Goal: Information Seeking & Learning: Find specific fact

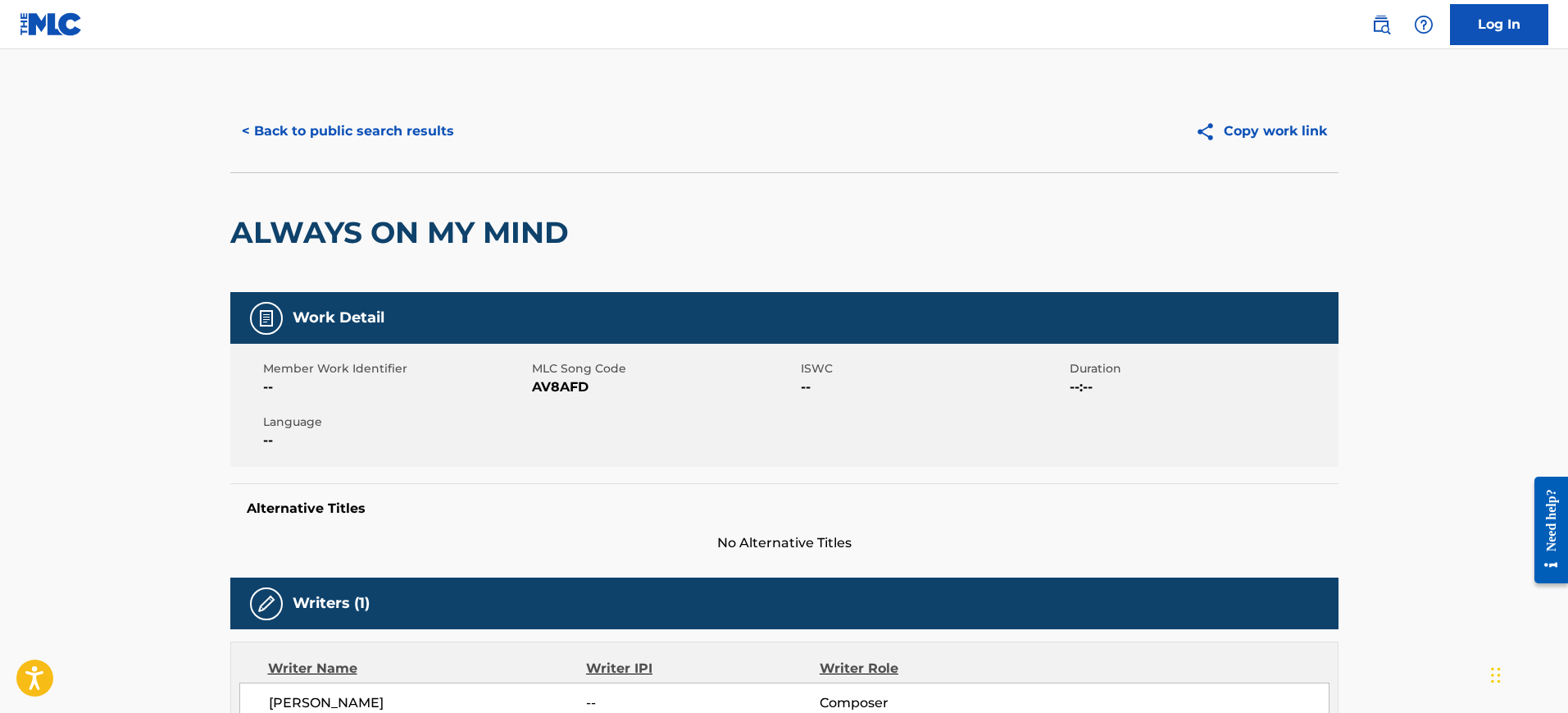
click at [335, 132] on button "< Back to public search results" at bounding box center [347, 131] width 235 height 41
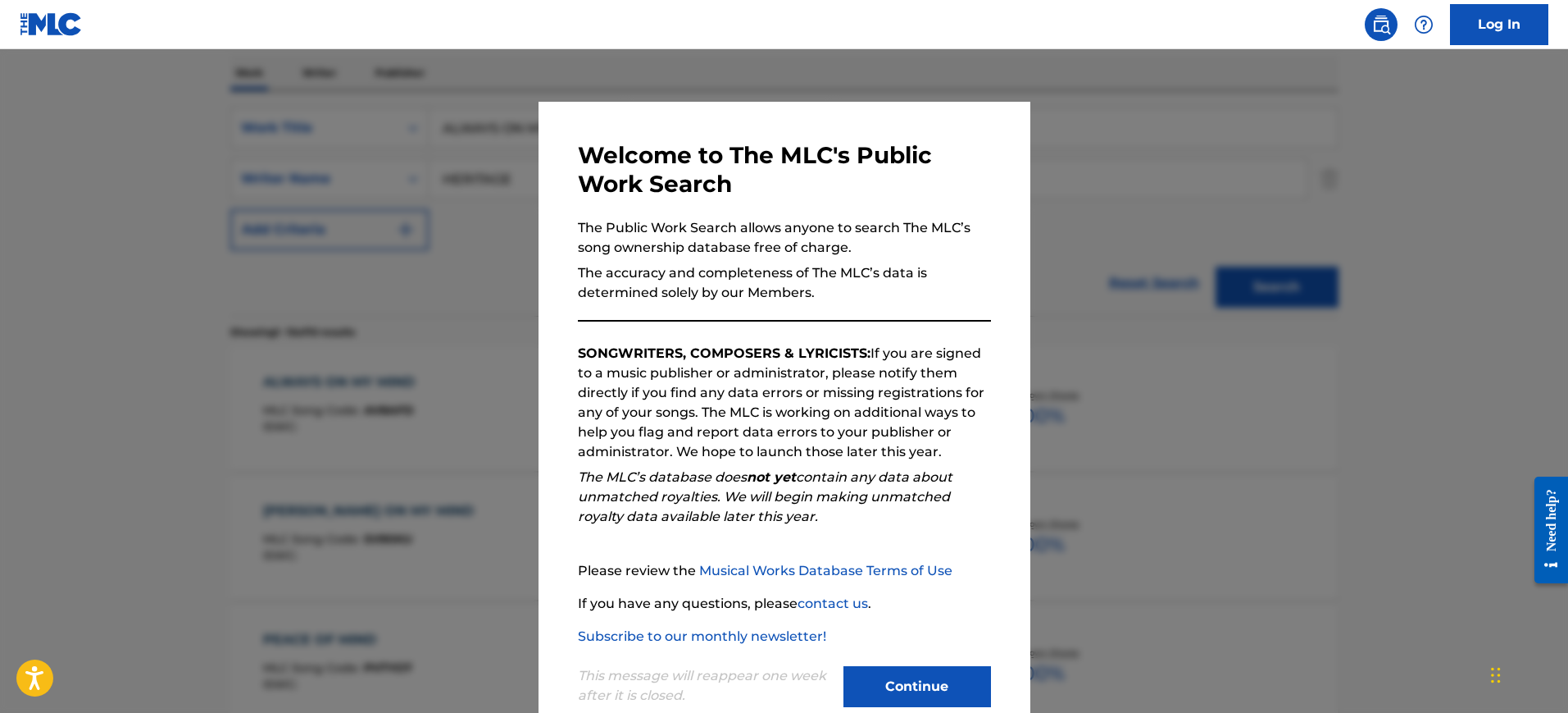
click at [1174, 175] on div at bounding box center [784, 406] width 1568 height 713
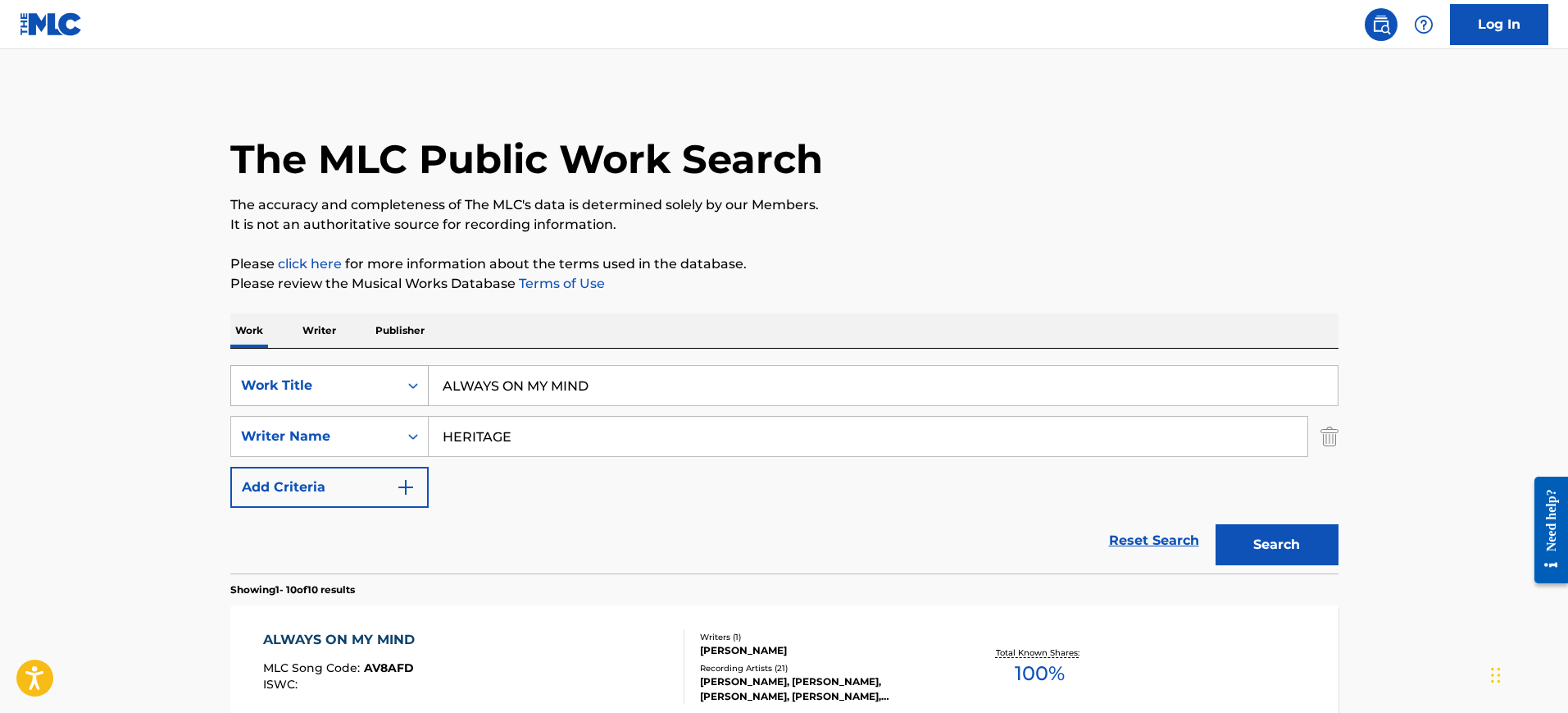
drag, startPoint x: 593, startPoint y: 388, endPoint x: 361, endPoint y: 401, distance: 232.4
click at [330, 394] on div "SearchWithCriteria25bab19a-d987-484f-9b2e-349d2a5af7cc Work Title ALWAYS ON MY …" at bounding box center [784, 385] width 1108 height 41
paste input "SEXY LOVE [PERSON_NAME],"
type input "SEXY LOVE [PERSON_NAME],"
drag, startPoint x: 552, startPoint y: 437, endPoint x: 376, endPoint y: 438, distance: 176.0
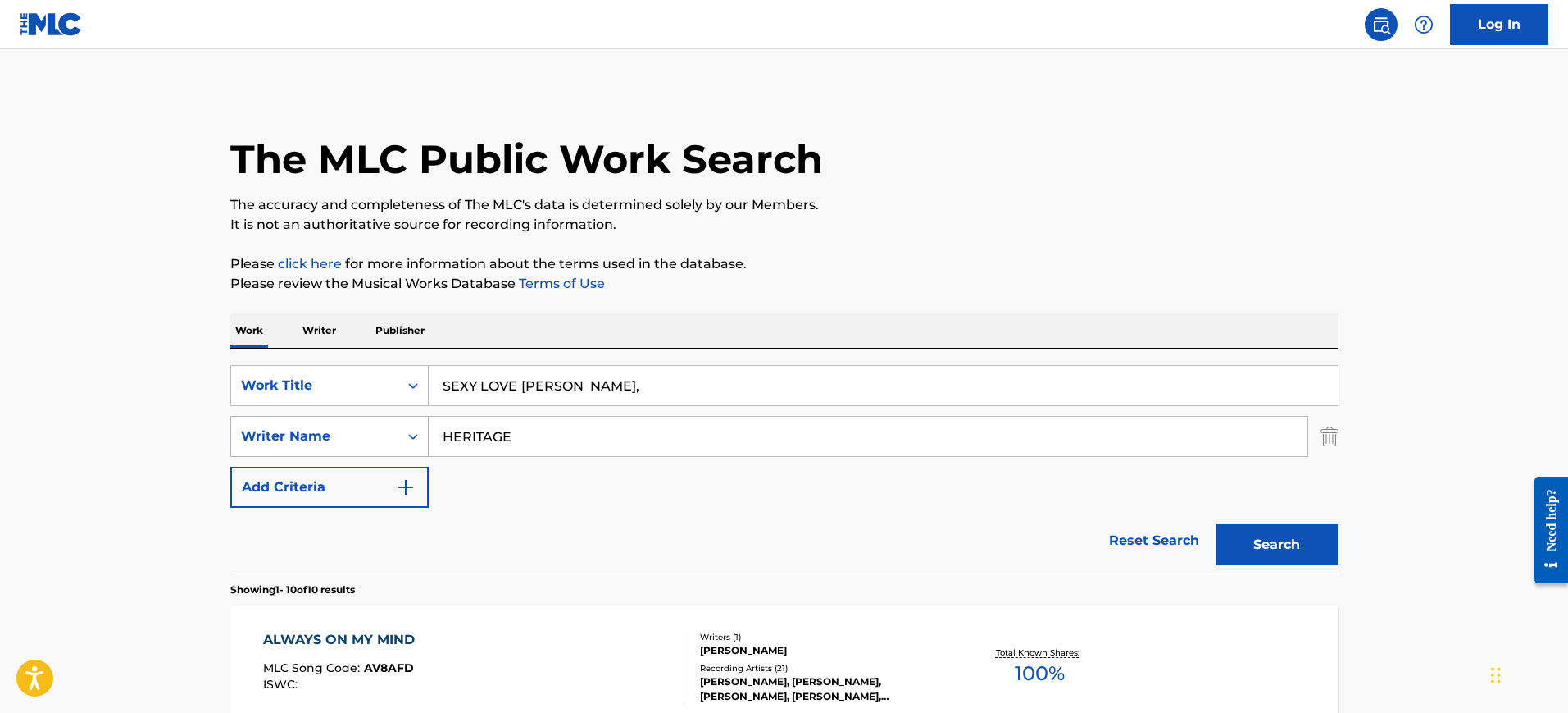
click at [367, 438] on div "SearchWithCriteria2c655f6f-f61d-4642-b915-cc99aa994227 Writer Name HERITAGE" at bounding box center [784, 436] width 1108 height 41
paste input "SEXY LOVE [PERSON_NAME],"
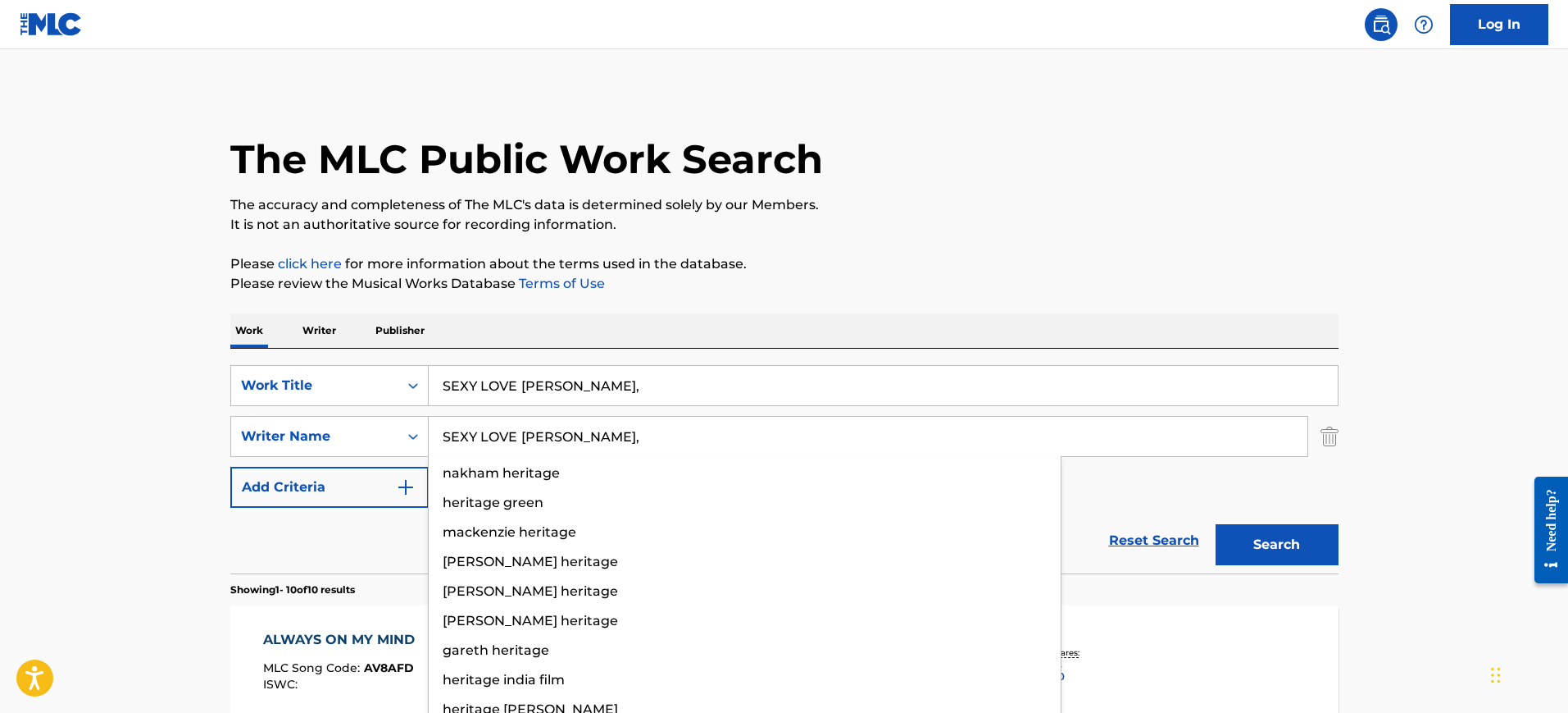
type input "SEXY LOVE [PERSON_NAME],"
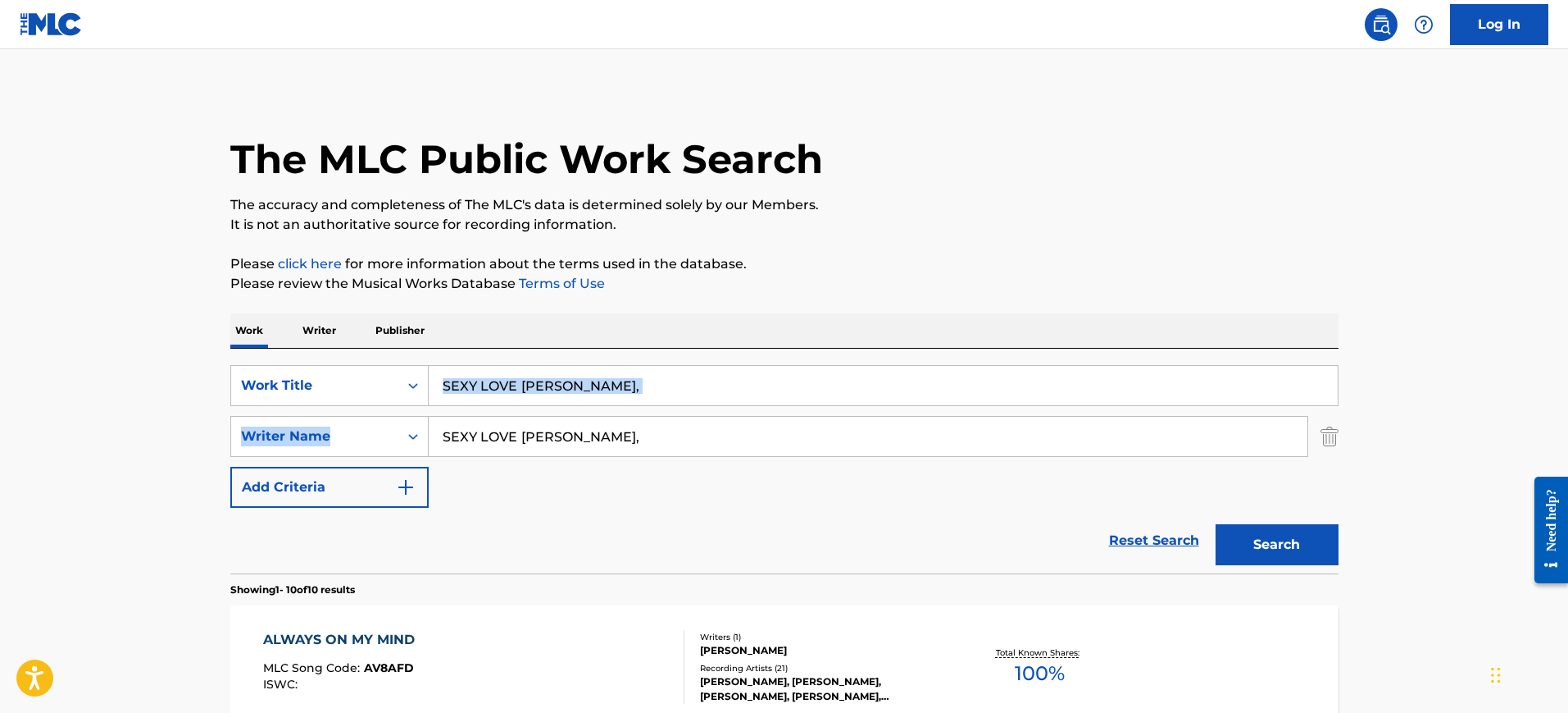
drag, startPoint x: 524, startPoint y: 406, endPoint x: 779, endPoint y: 403, distance: 255.0
click at [784, 404] on div "SearchWithCriteria25bab19a-d987-484f-9b2e-349d2a5af7cc Work Title SEXY LOVE [PE…" at bounding box center [784, 436] width 1108 height 143
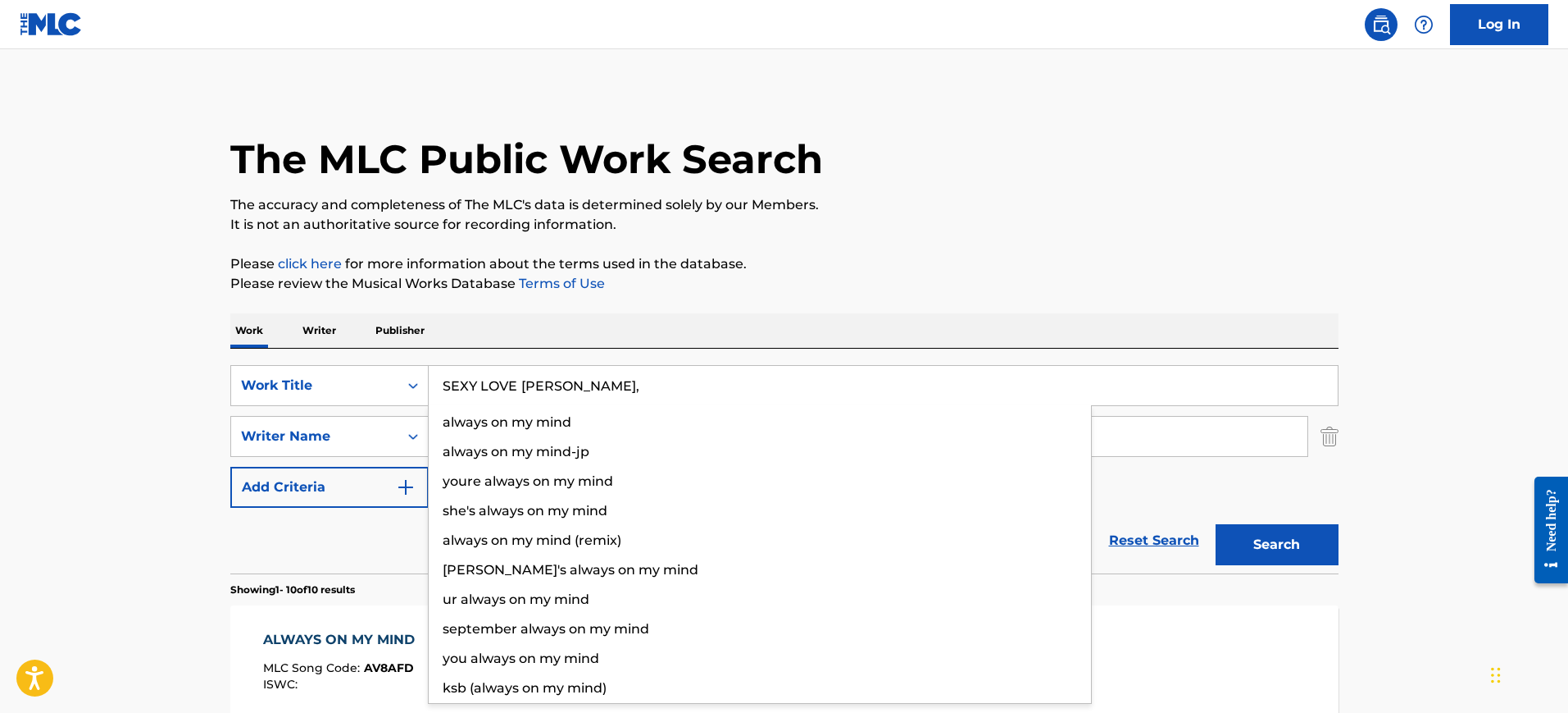
drag, startPoint x: 523, startPoint y: 387, endPoint x: 935, endPoint y: 387, distance: 412.0
click at [935, 387] on input "SEXY LOVE [PERSON_NAME]," at bounding box center [883, 385] width 909 height 39
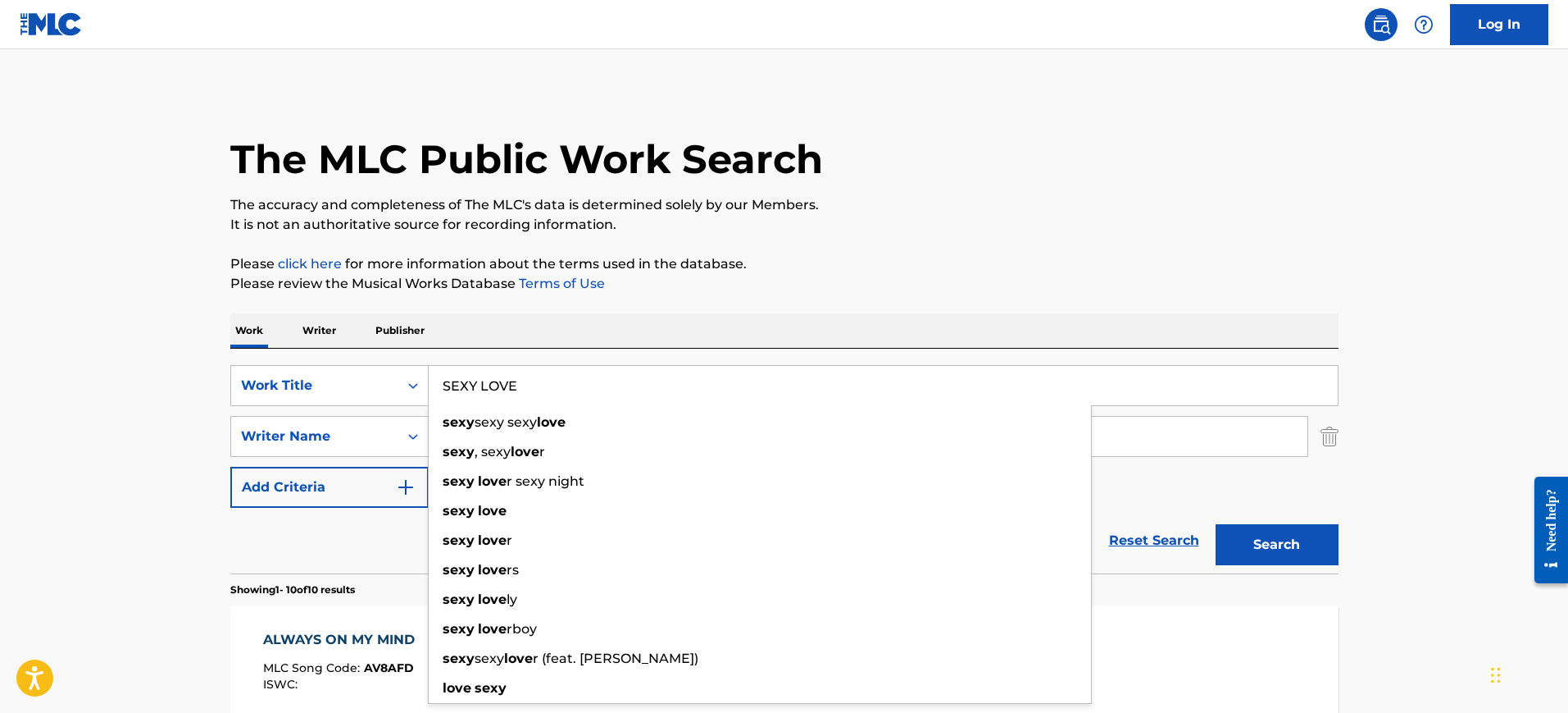
type input "SEXY LOVE"
click at [655, 346] on div "Work Writer Publisher" at bounding box center [784, 331] width 1108 height 35
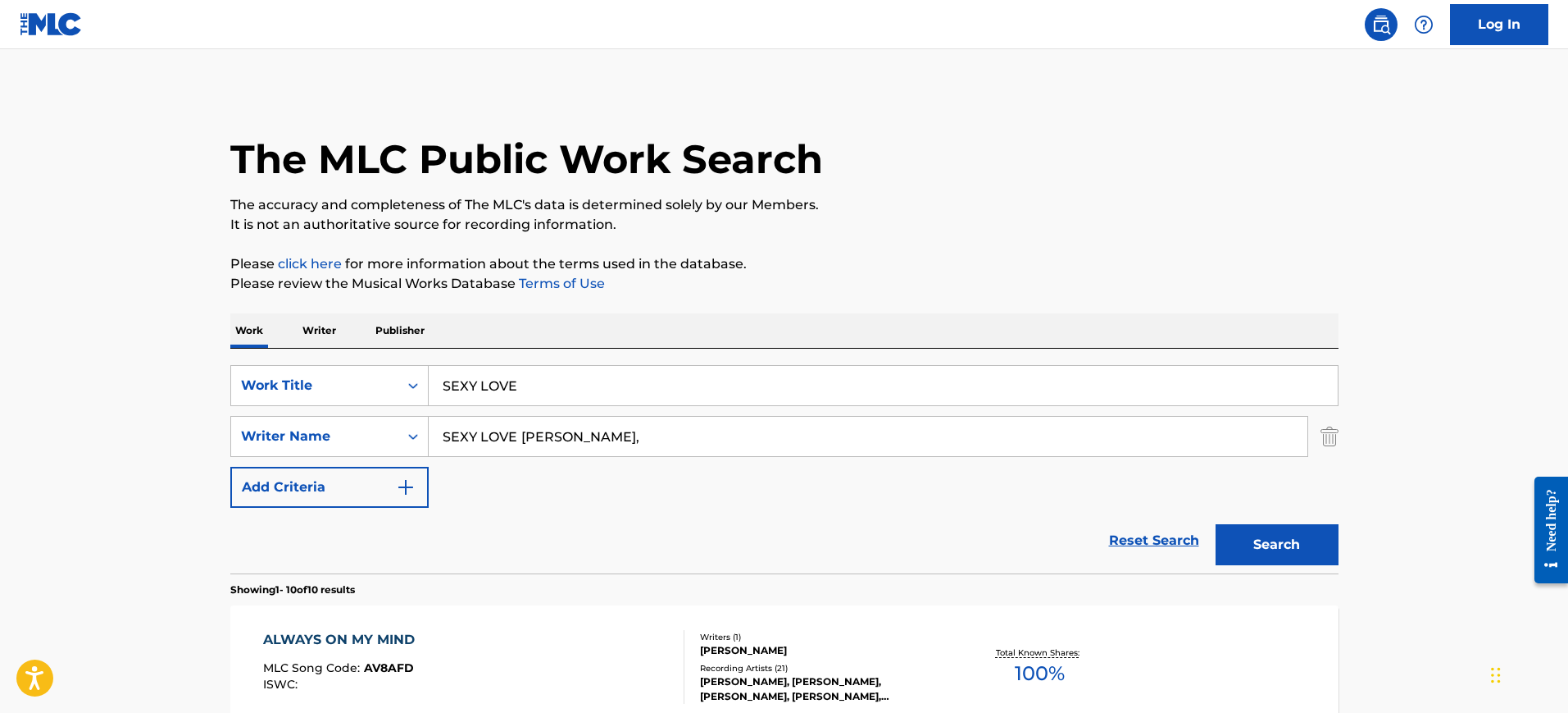
click at [729, 432] on input "SEXY LOVE [PERSON_NAME]," at bounding box center [868, 436] width 879 height 39
drag, startPoint x: 647, startPoint y: 439, endPoint x: 401, endPoint y: 431, distance: 246.1
click at [362, 433] on div "SearchWithCriteria2c655f6f-f61d-4642-b915-cc99aa994227 Writer Name SEXY LOVE [P…" at bounding box center [784, 436] width 1108 height 41
click at [1215, 524] on button "Search" at bounding box center [1277, 544] width 123 height 41
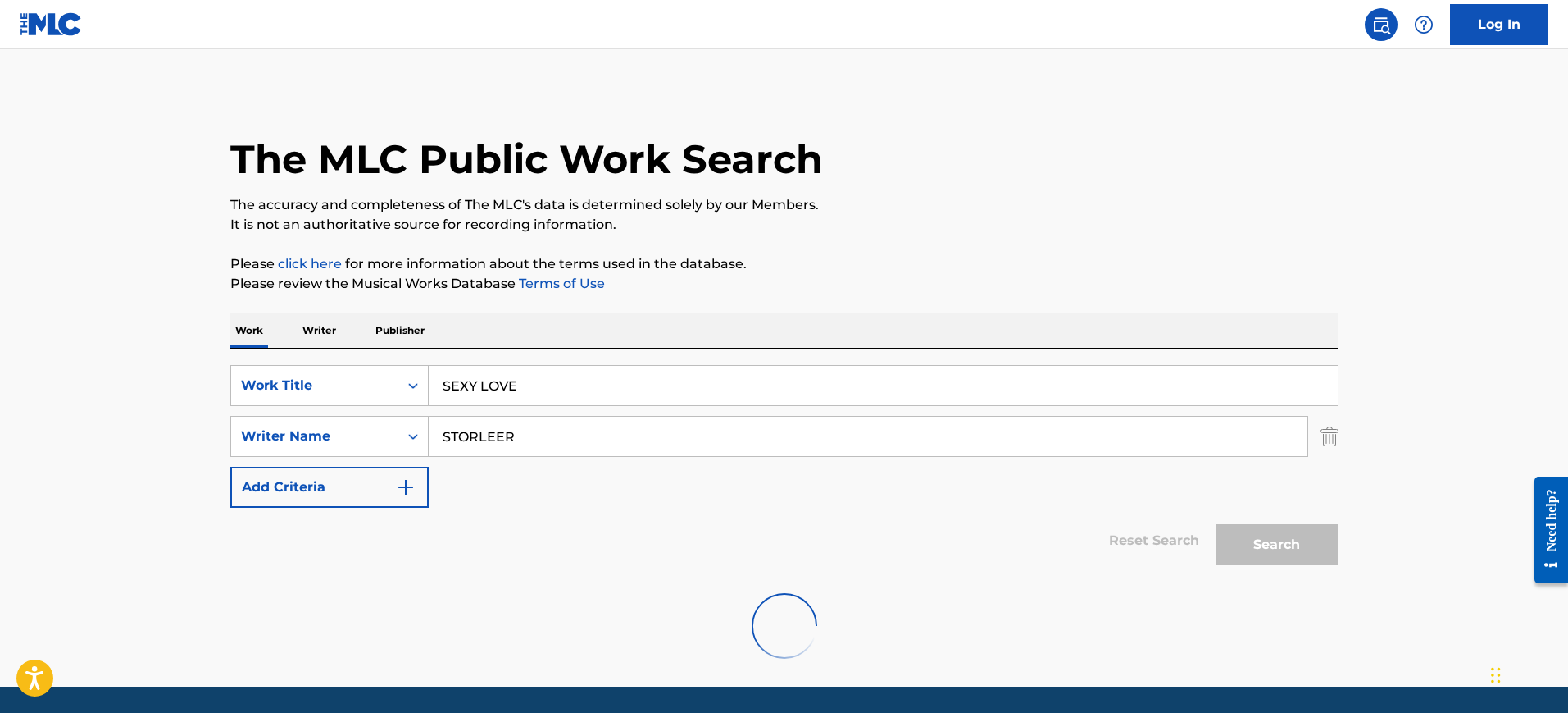
click at [978, 222] on p "It is not an authoritative source for recording information." at bounding box center [784, 225] width 1108 height 20
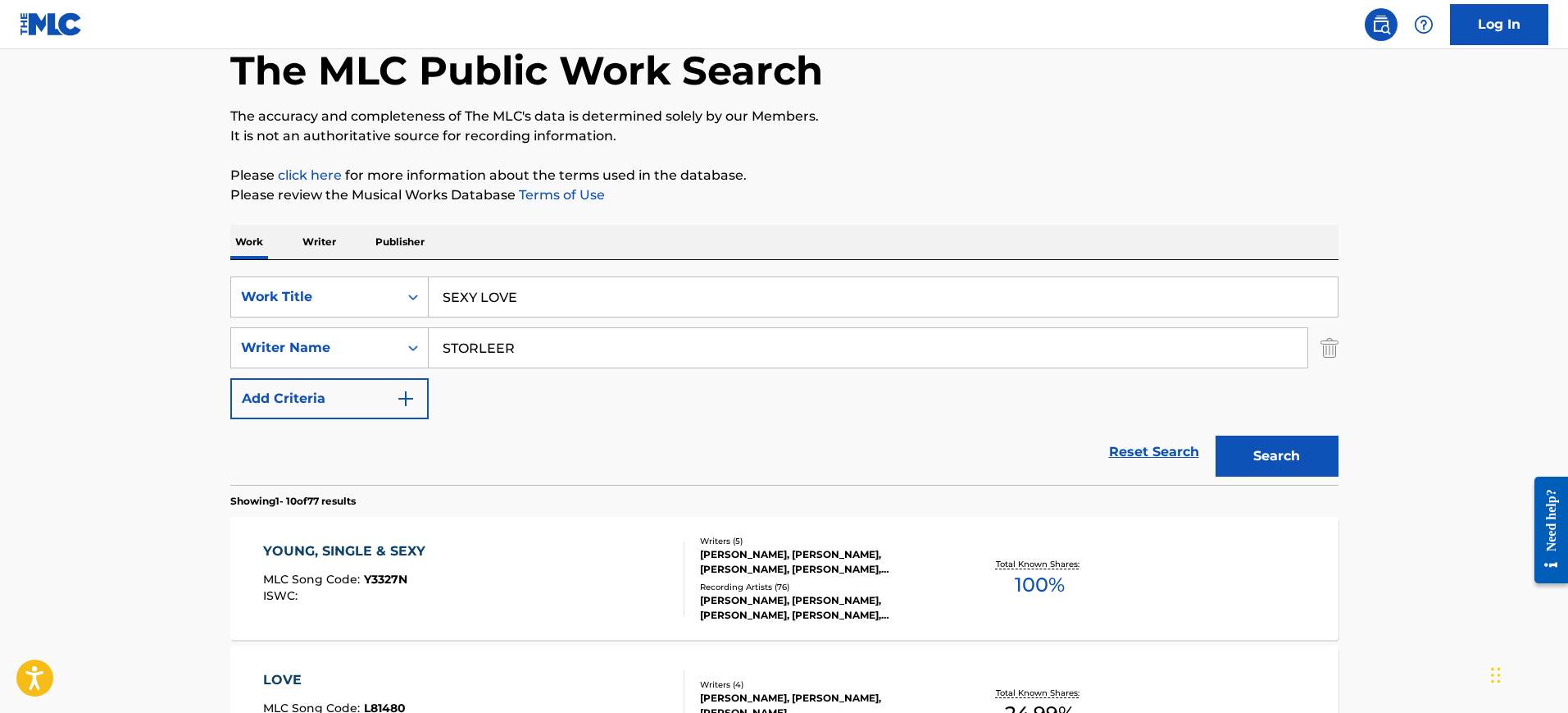
scroll to position [52, 0]
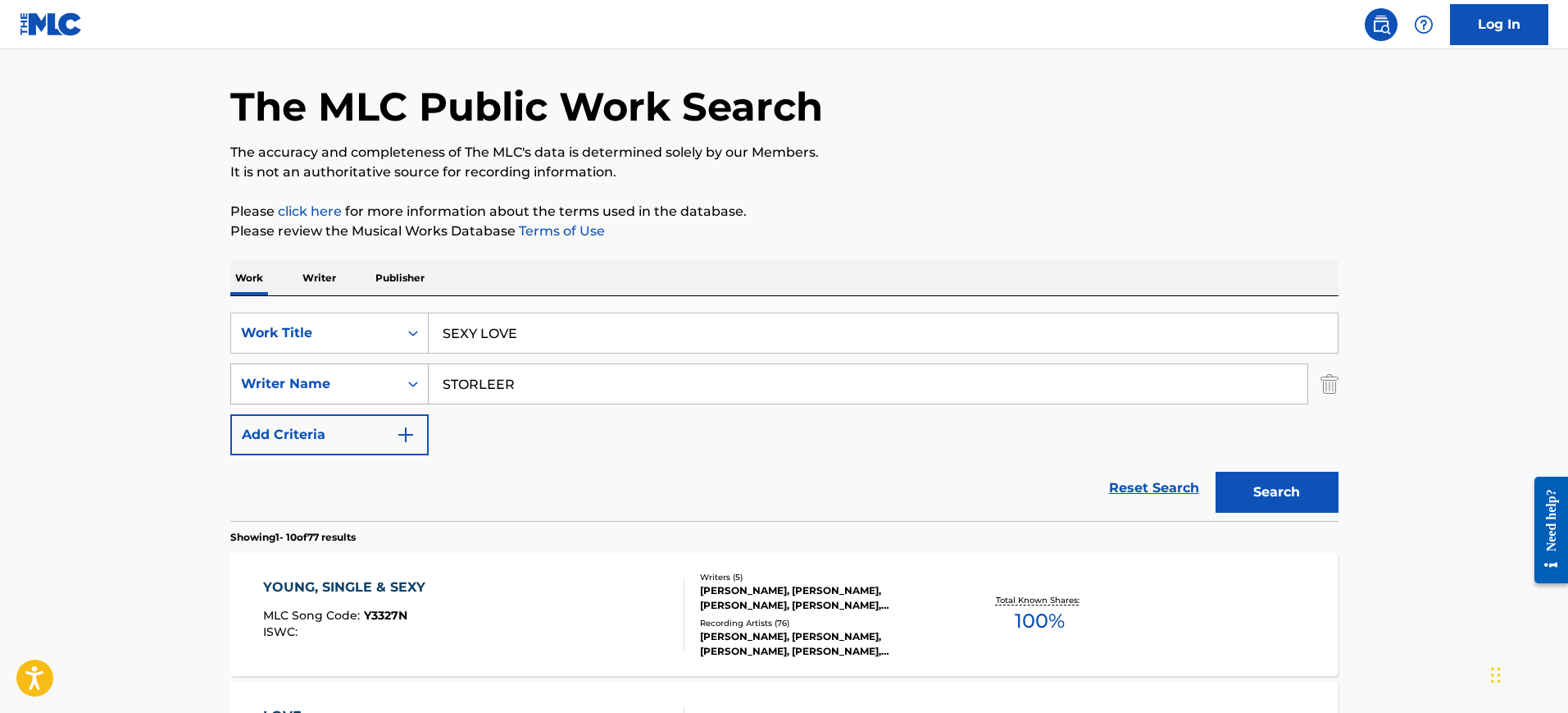
drag, startPoint x: 559, startPoint y: 388, endPoint x: 338, endPoint y: 385, distance: 221.0
click at [338, 385] on div "SearchWithCriteria2c655f6f-f61d-4642-b915-cc99aa994227 Writer Name [PERSON_NAME]" at bounding box center [784, 383] width 1108 height 41
paste input "[PERSON_NAME]"
type input "[PERSON_NAME]"
click at [1215, 472] on button "Search" at bounding box center [1277, 492] width 123 height 41
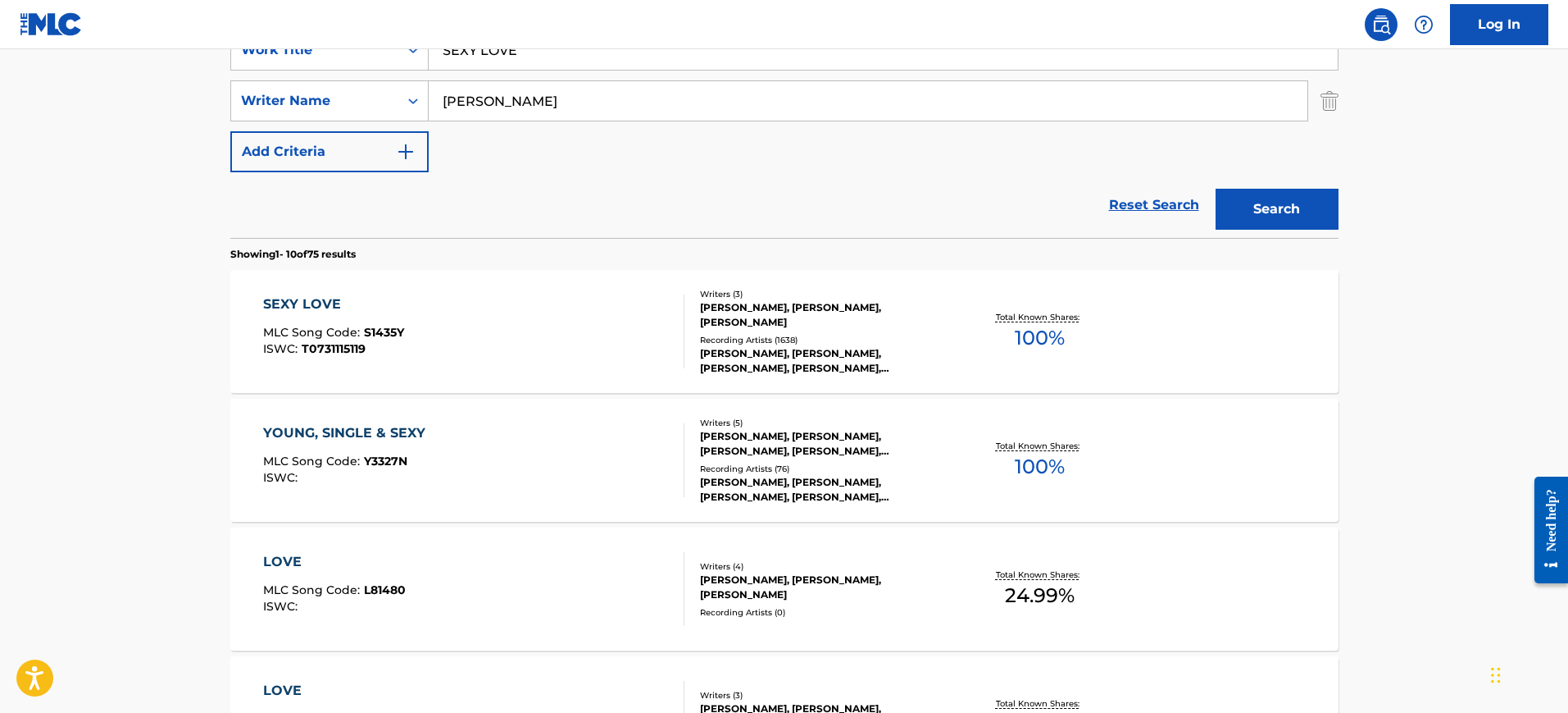
scroll to position [360, 0]
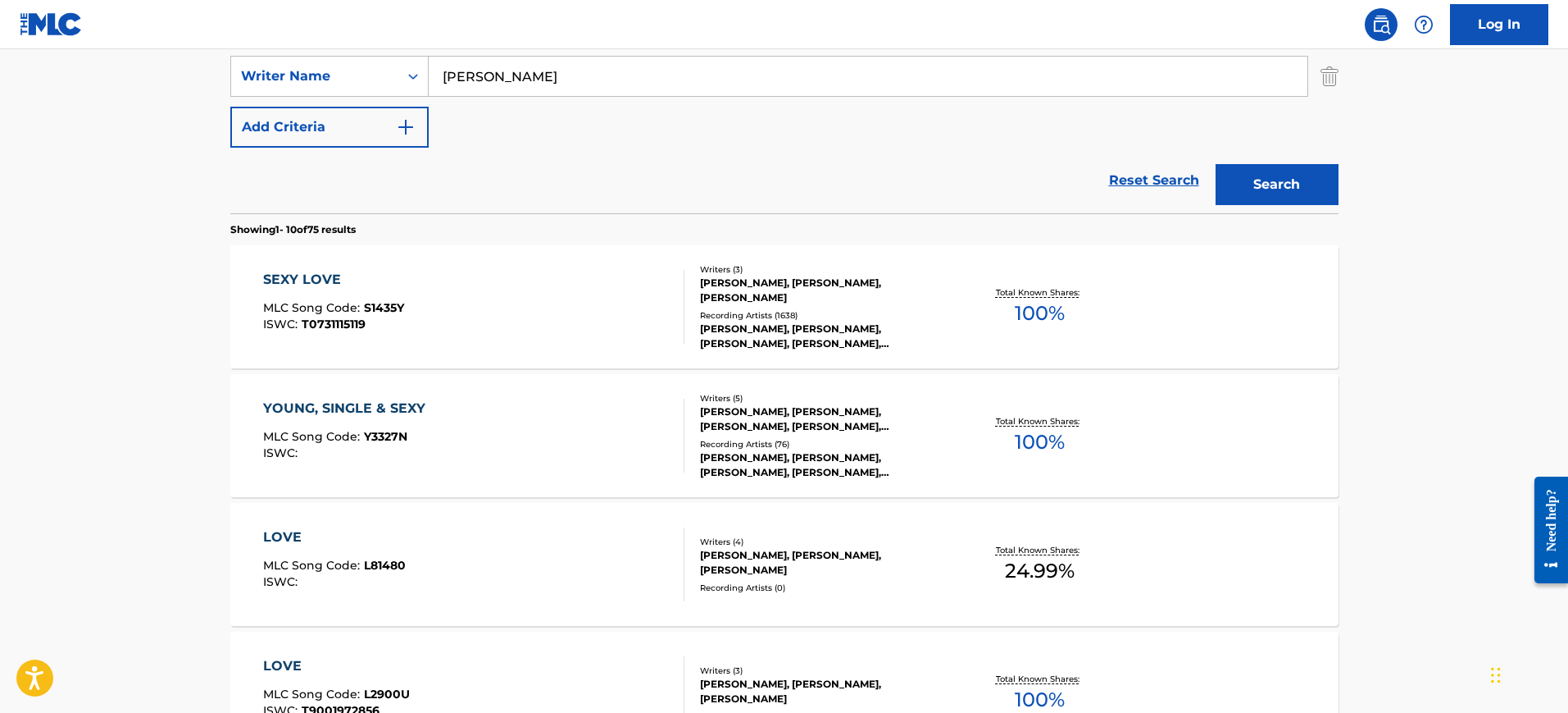
click at [482, 308] on div "SEXY LOVE MLC Song Code : S1435Y ISWC : T0731115119" at bounding box center [473, 306] width 421 height 74
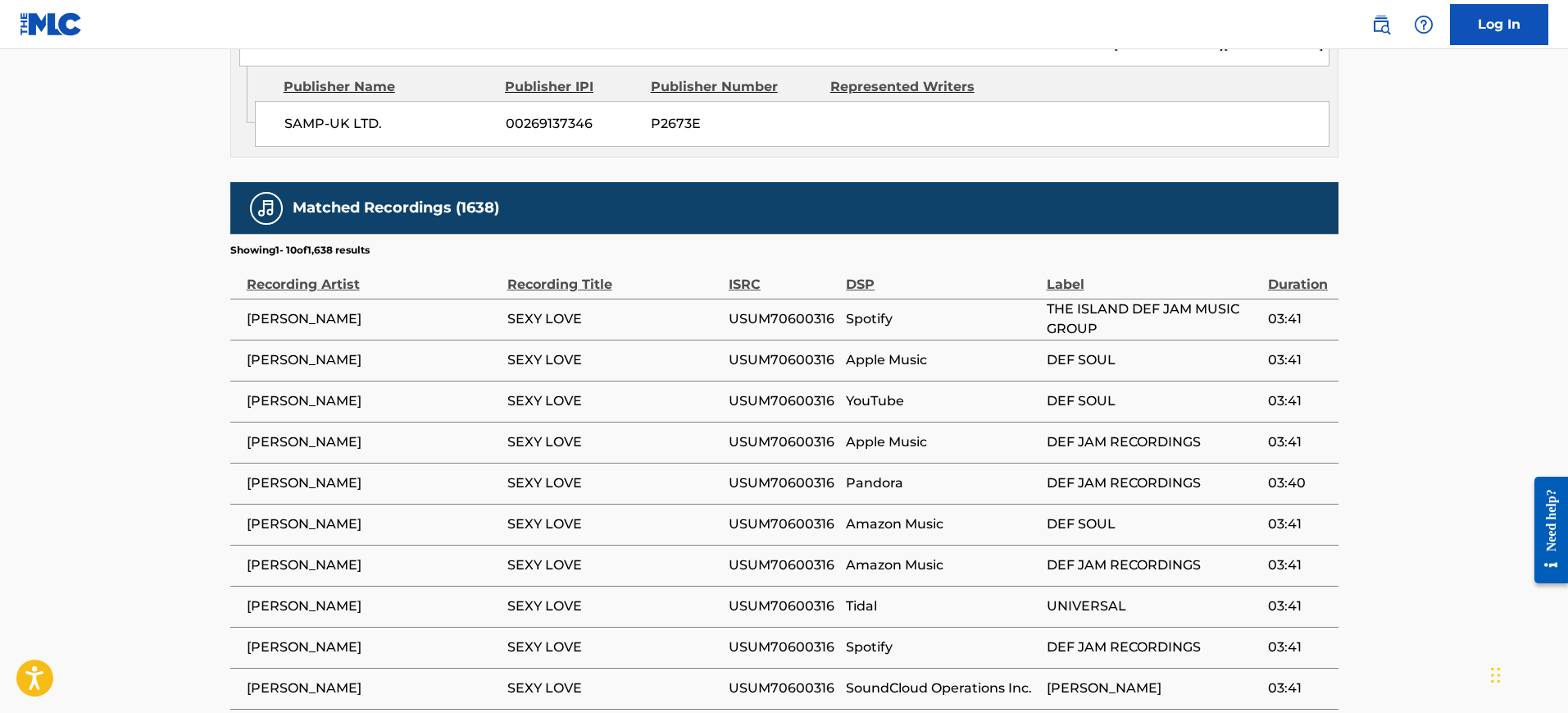
scroll to position [1640, 0]
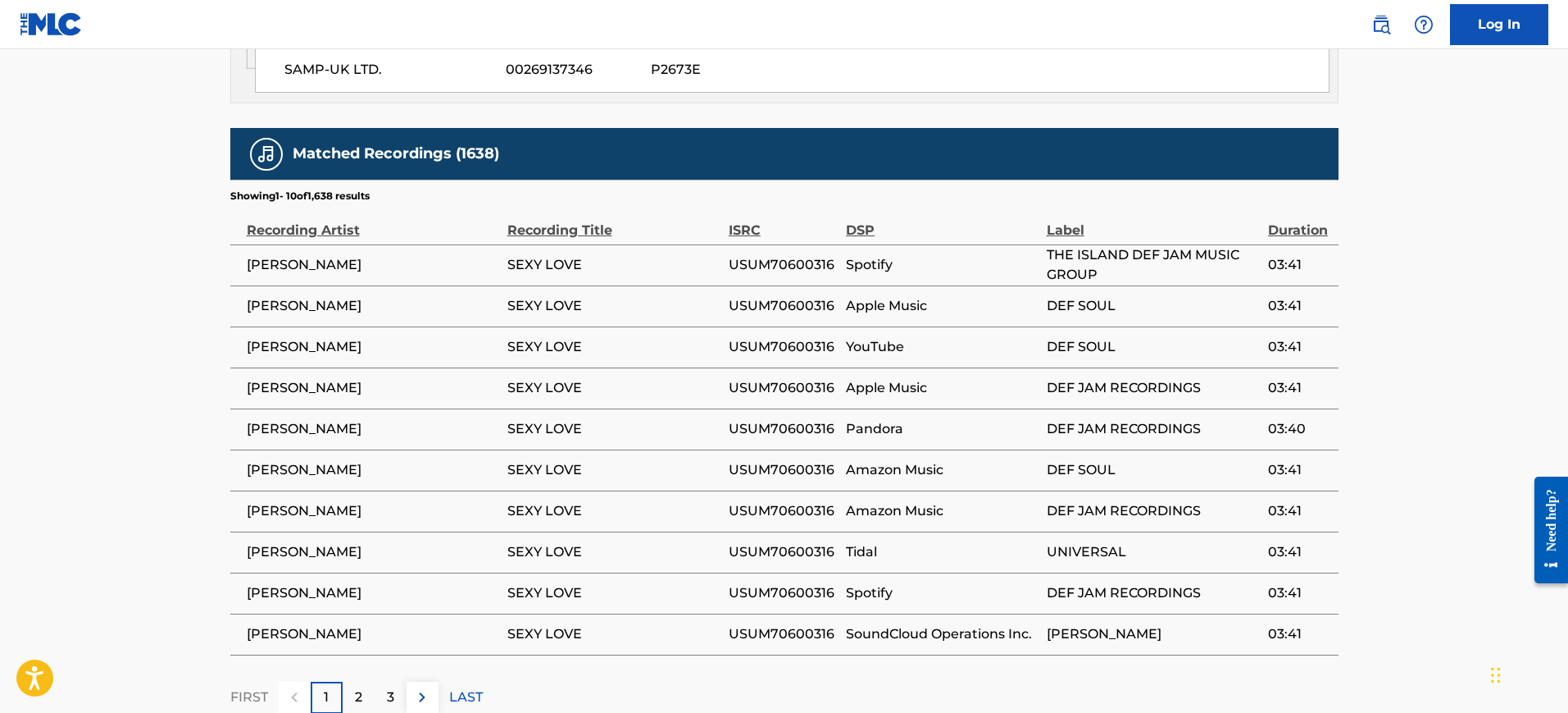
click at [364, 681] on div "2" at bounding box center [358, 697] width 32 height 32
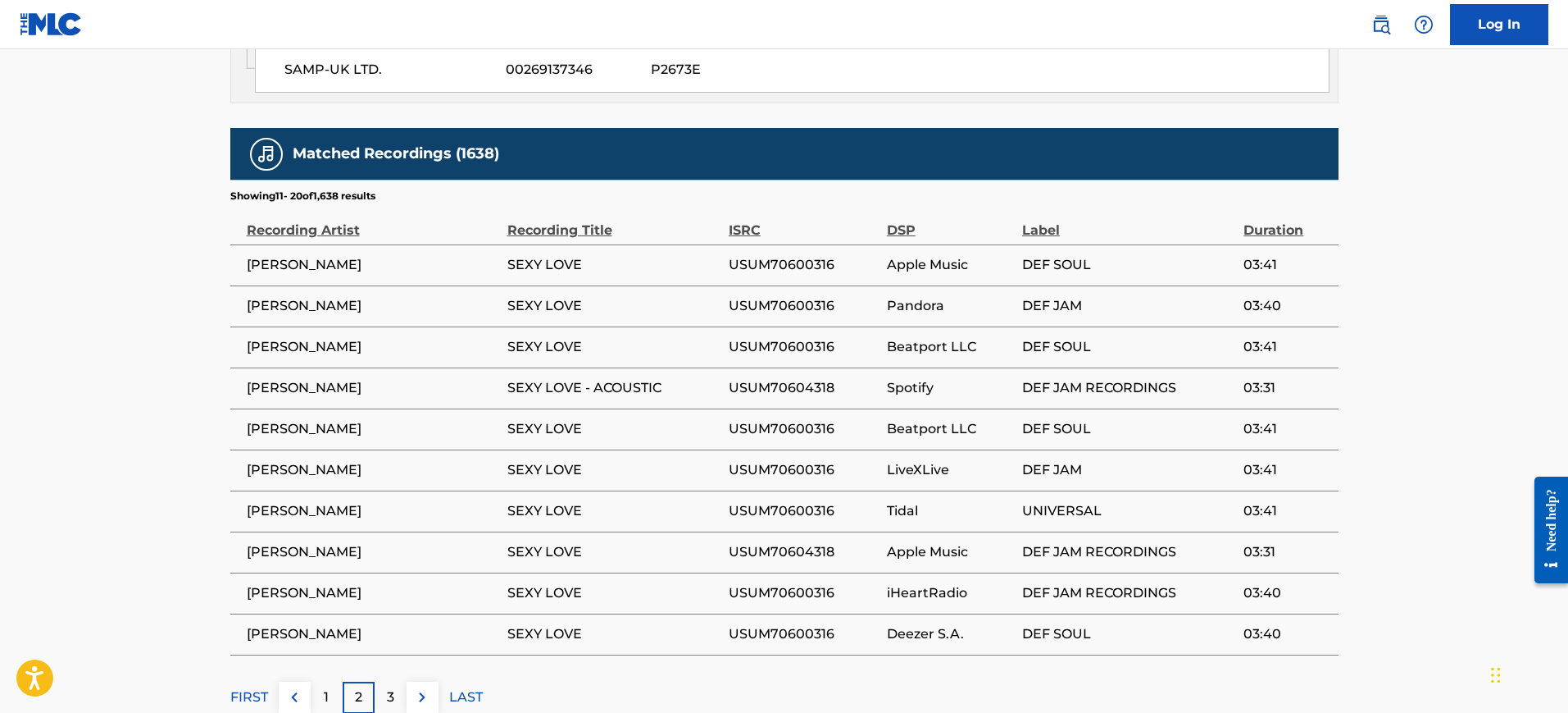
click at [387, 687] on p "3" at bounding box center [390, 697] width 7 height 20
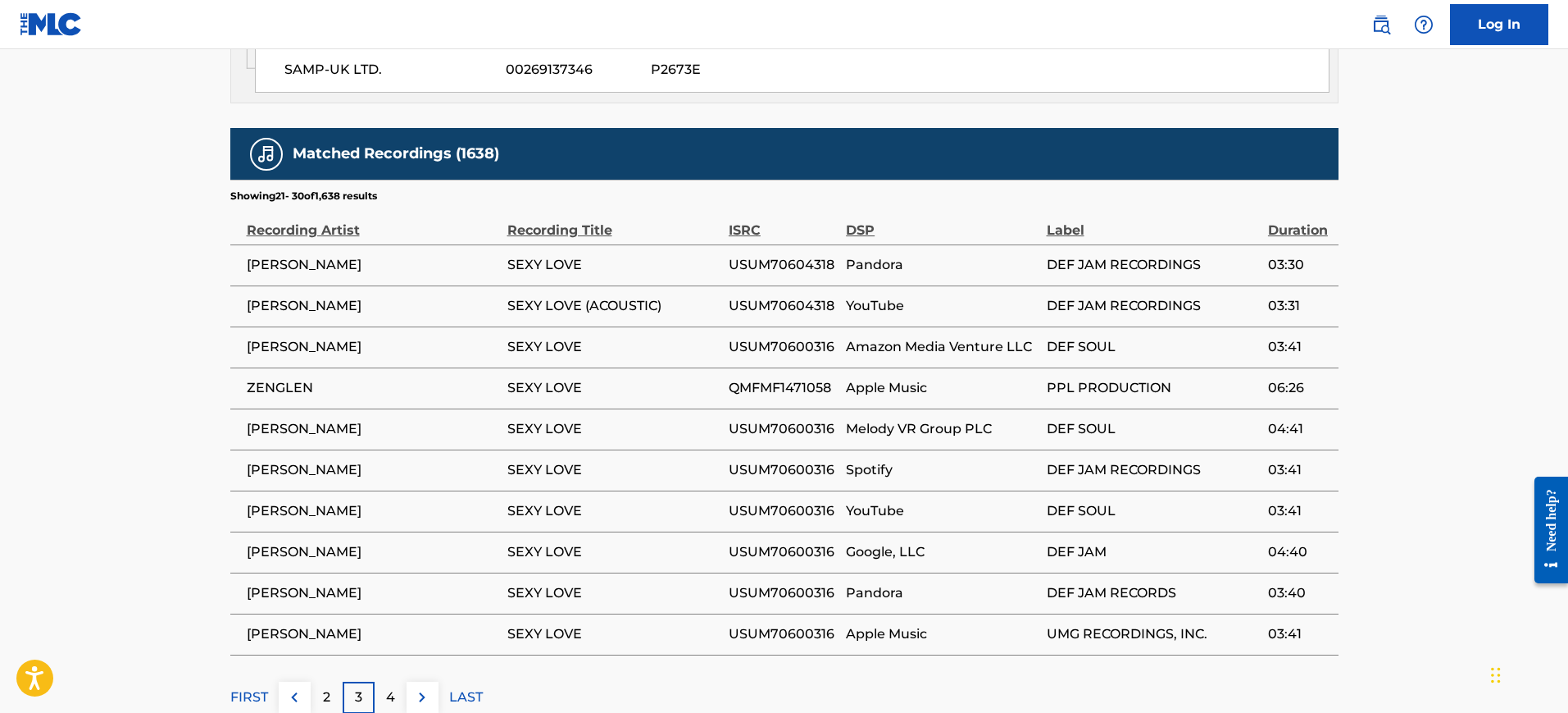
click at [387, 687] on p "4" at bounding box center [390, 697] width 9 height 20
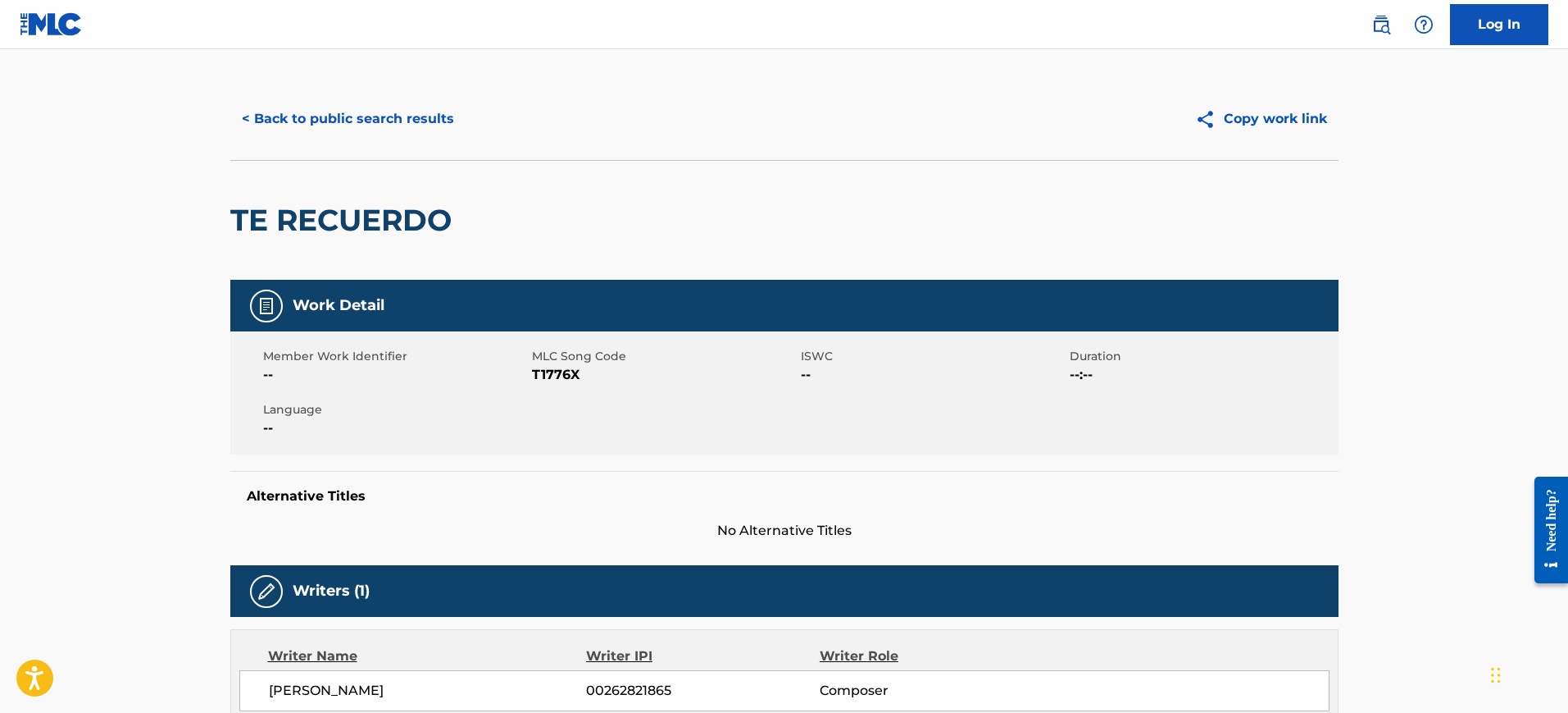
click at [366, 136] on button "< Back to public search results" at bounding box center [347, 119] width 235 height 41
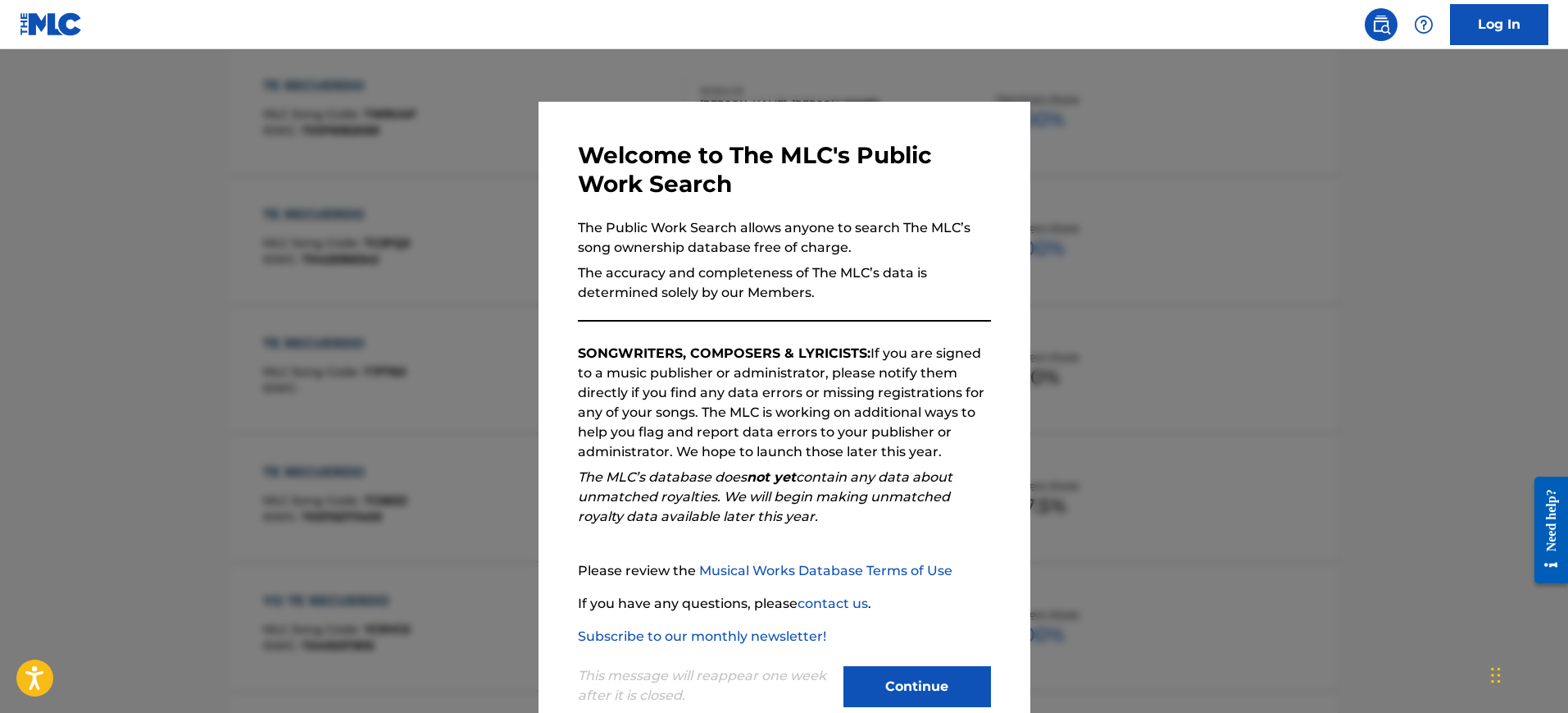
click at [1210, 210] on div at bounding box center [784, 406] width 1568 height 713
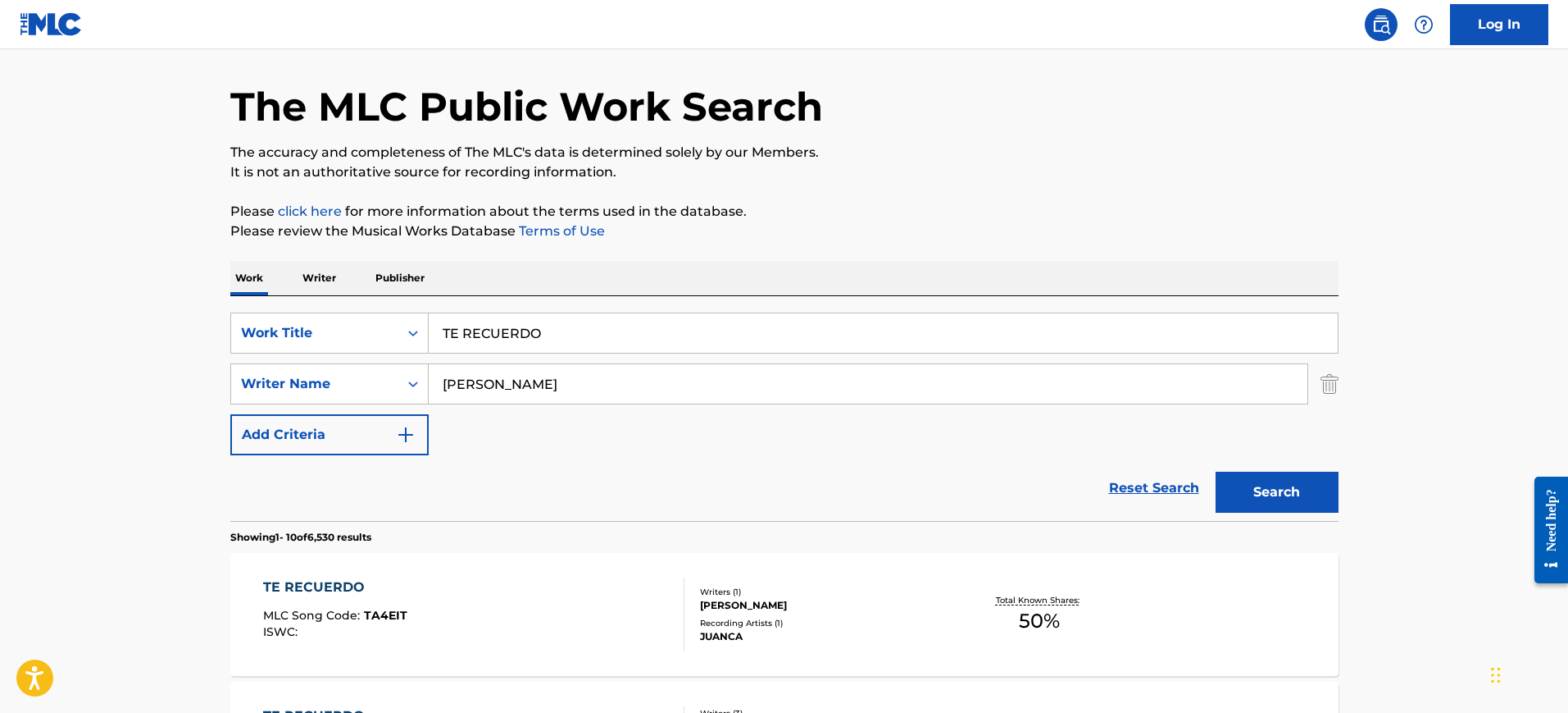
scroll to position [44, 0]
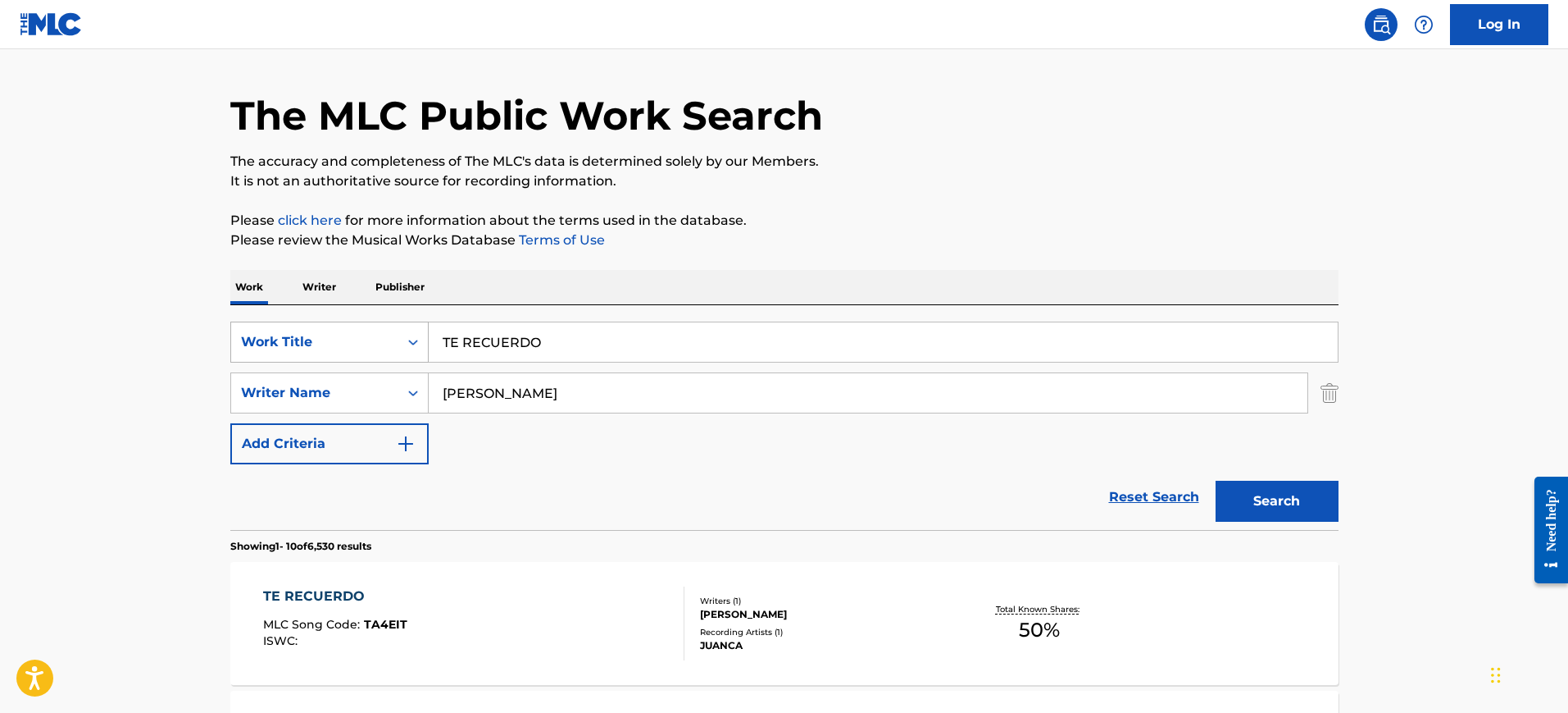
drag, startPoint x: 546, startPoint y: 339, endPoint x: 376, endPoint y: 348, distance: 170.2
click at [370, 346] on div "SearchWithCriteriafbb70ca9-0a05-4f67-9b38-5dbb7136db1f Work Title TE RECUERDO" at bounding box center [784, 342] width 1108 height 41
paste input "Sexy Love Charles Wingate"
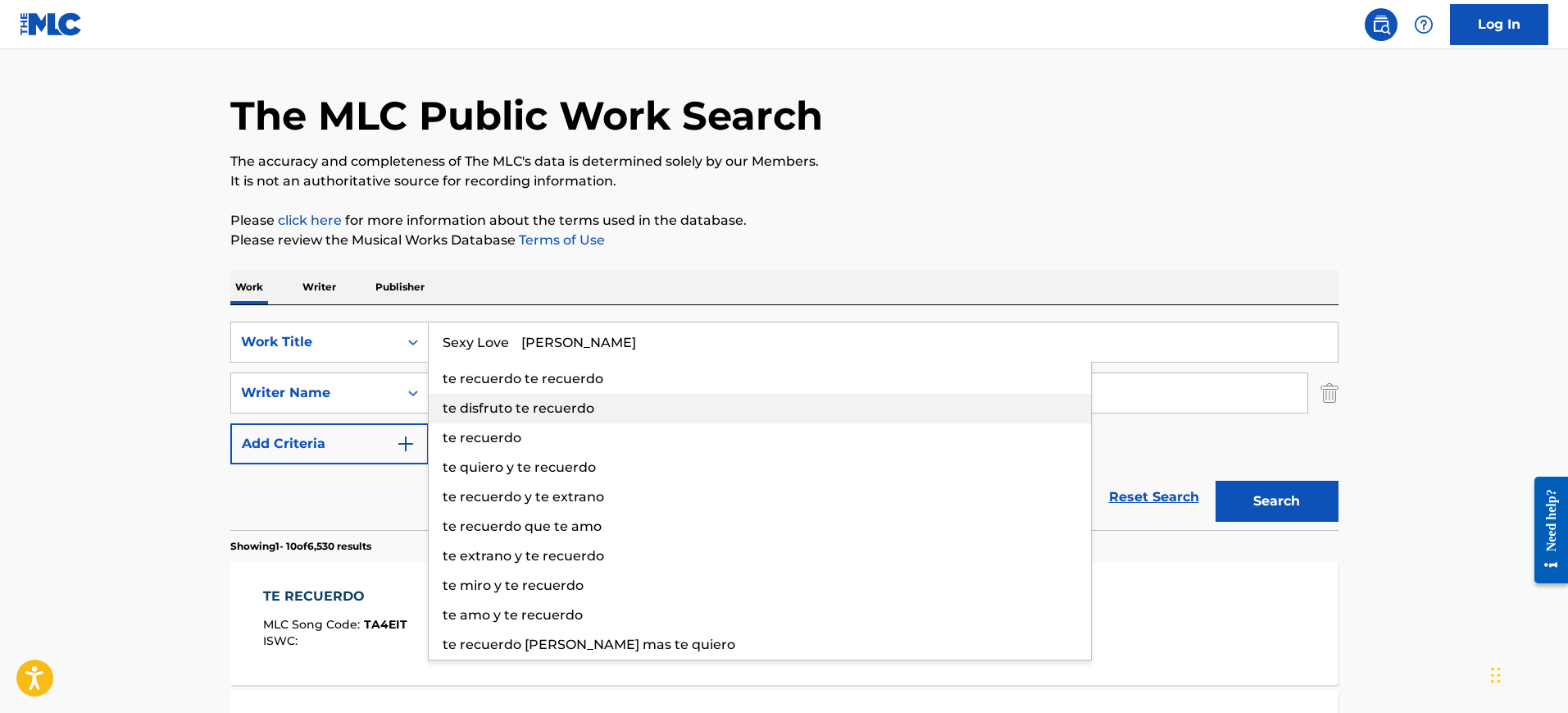
click at [493, 399] on div "te disfruto te recuerdo" at bounding box center [759, 409] width 662 height 29
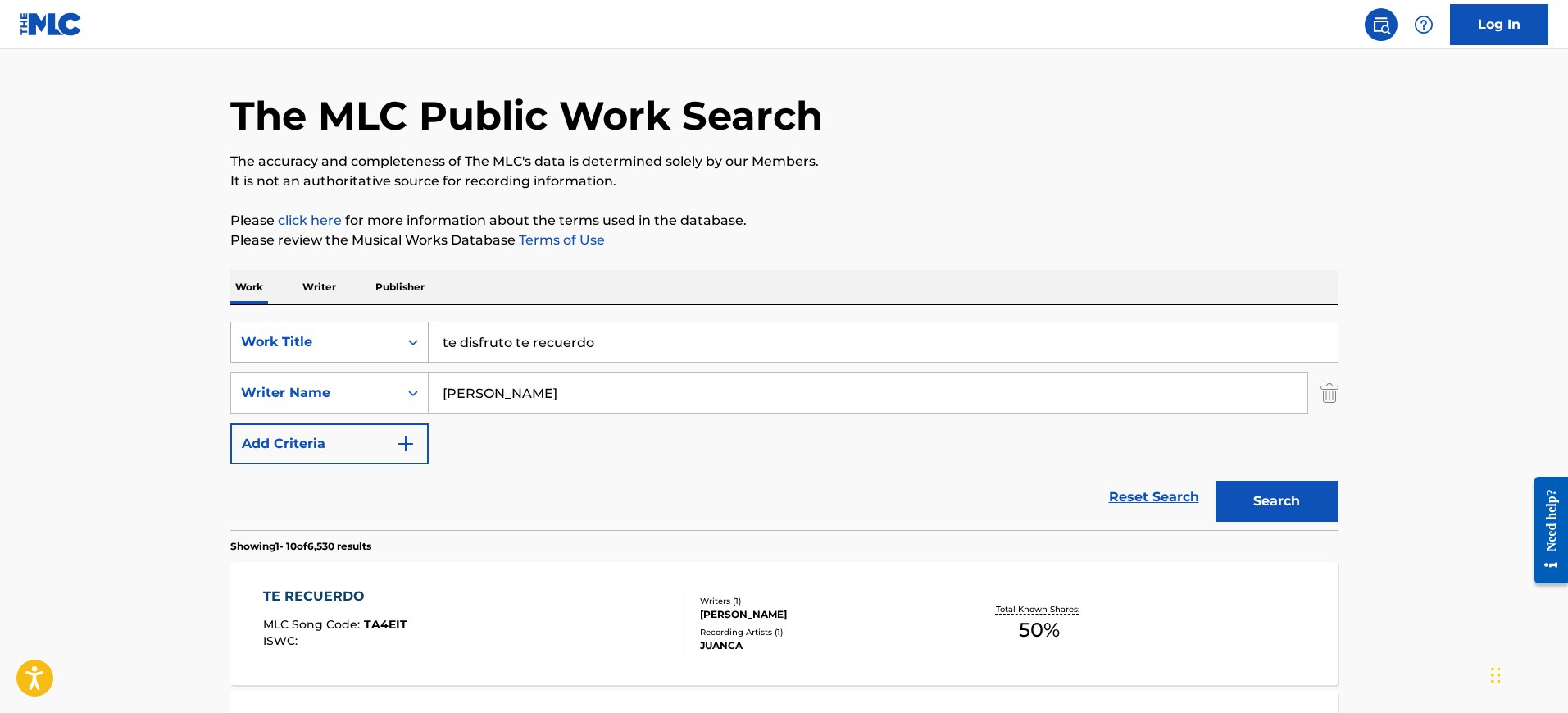
drag, startPoint x: 553, startPoint y: 356, endPoint x: 360, endPoint y: 356, distance: 193.0
click at [360, 356] on div "SearchWithCriteriafbb70ca9-0a05-4f67-9b38-5dbb7136db1f Work Title te disfruto t…" at bounding box center [784, 342] width 1108 height 41
paste input "Sexy Love Charles Wingate"
type input "Sexy Love Charles Wingate"
drag, startPoint x: 762, startPoint y: 294, endPoint x: 577, endPoint y: 335, distance: 189.5
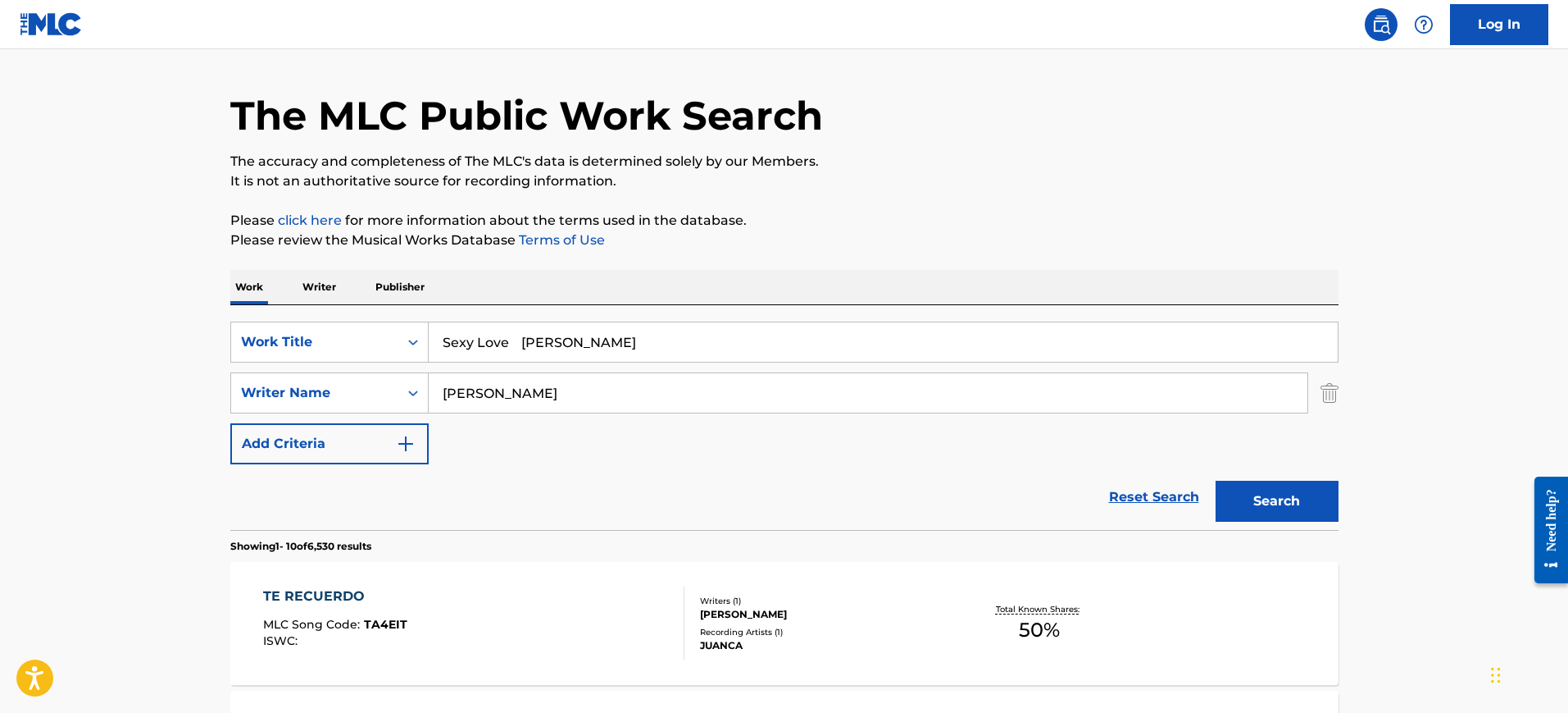
click at [763, 294] on div "Work Writer Publisher" at bounding box center [784, 287] width 1108 height 35
drag, startPoint x: 392, startPoint y: 395, endPoint x: 342, endPoint y: 396, distance: 50.0
click at [342, 396] on div "SearchWithCriteria73d1be9f-b146-4dd6-9349-3bcb93acae3c Writer Name carlos" at bounding box center [784, 392] width 1108 height 41
paste input "Sexy Love Charles Wingate"
type input "Sexy Love Charles Wingate"
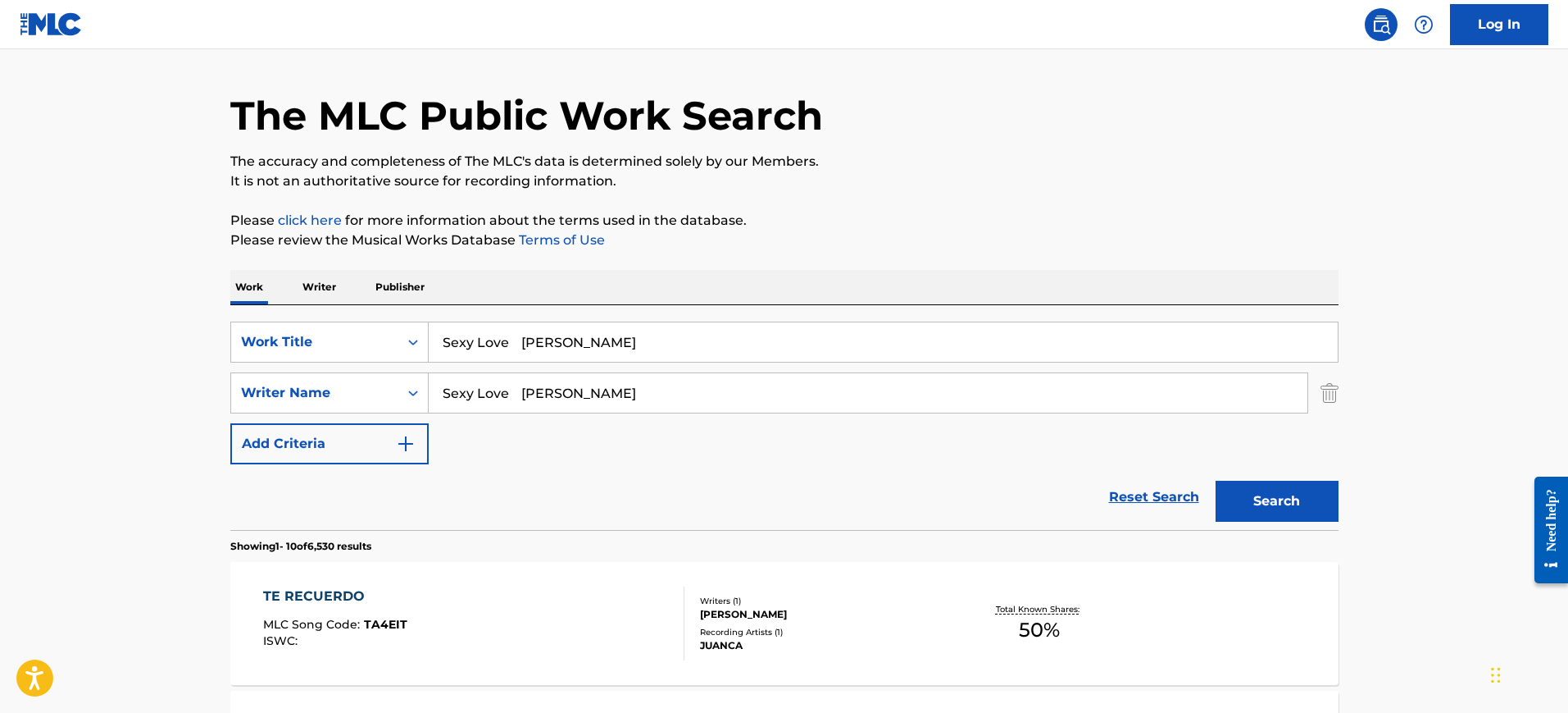
drag, startPoint x: 518, startPoint y: 346, endPoint x: 737, endPoint y: 346, distance: 219.0
click at [737, 346] on input "Sexy Love Charles Wingate" at bounding box center [883, 342] width 909 height 39
type input "Sexy Love"
click at [887, 232] on p "Please review the Musical Works Database Terms of Use" at bounding box center [784, 240] width 1108 height 20
drag, startPoint x: 577, startPoint y: 394, endPoint x: 317, endPoint y: 398, distance: 260.0
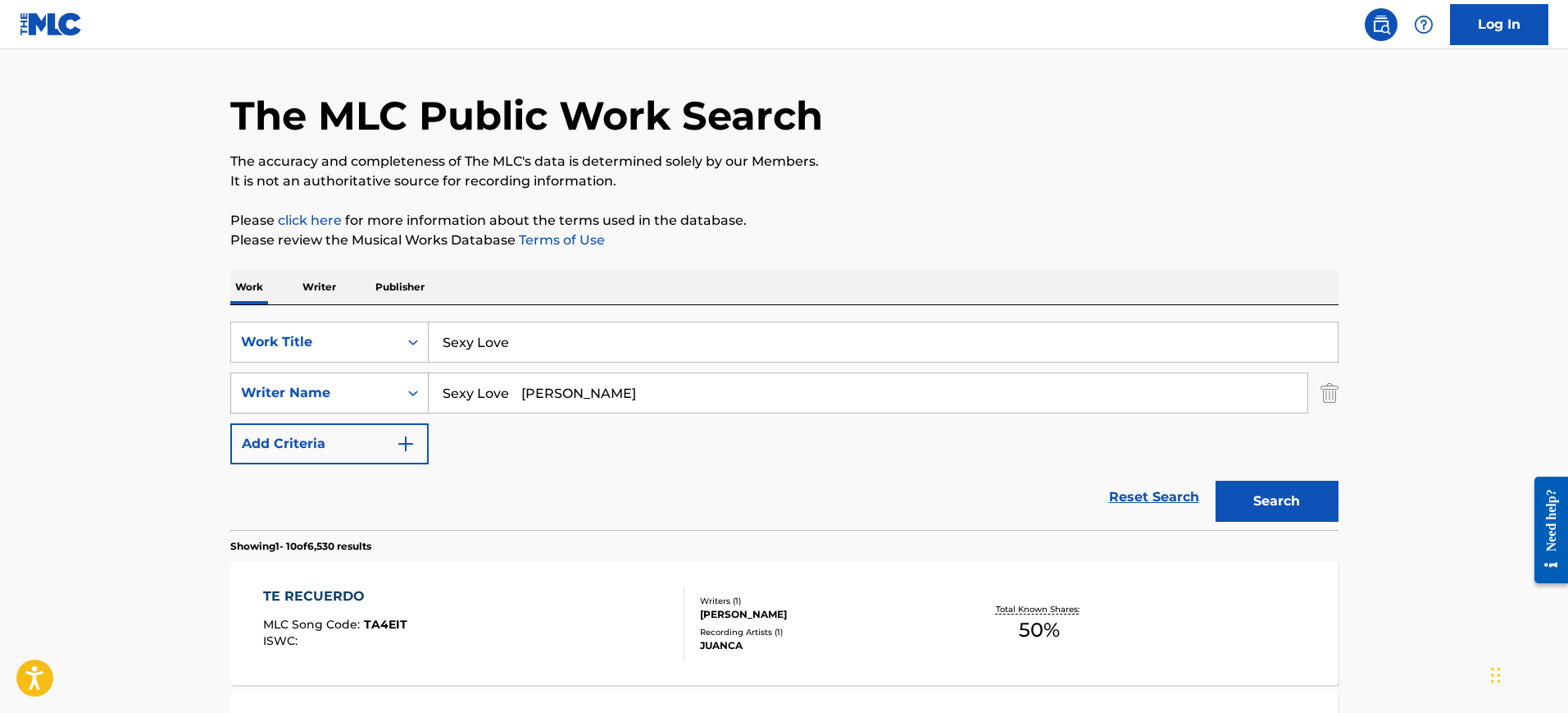
click at [317, 398] on div "SearchWithCriteria73d1be9f-b146-4dd6-9349-3bcb93acae3c Writer Name Sexy Love Ch…" at bounding box center [784, 392] width 1108 height 41
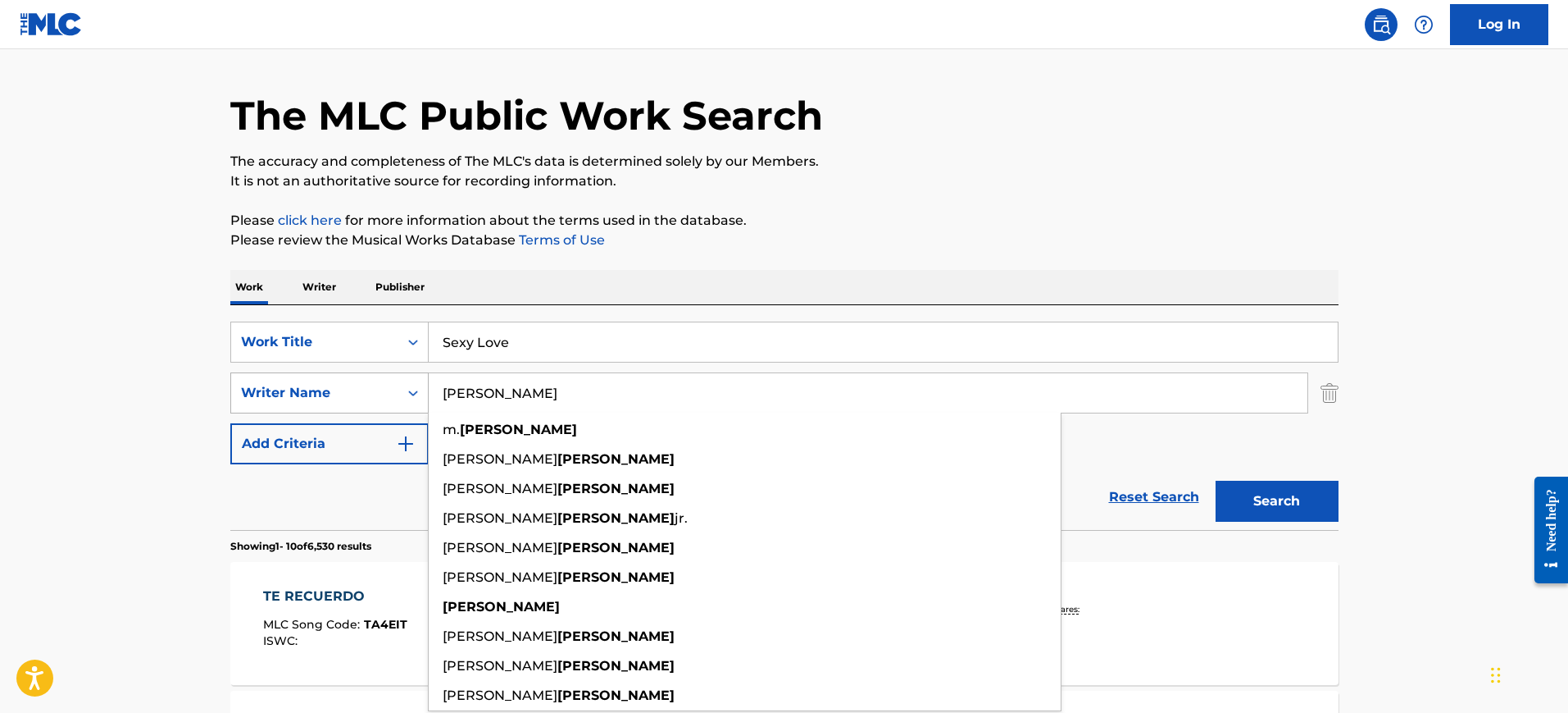
type input "Wingate"
click at [1215, 481] on button "Search" at bounding box center [1277, 501] width 123 height 41
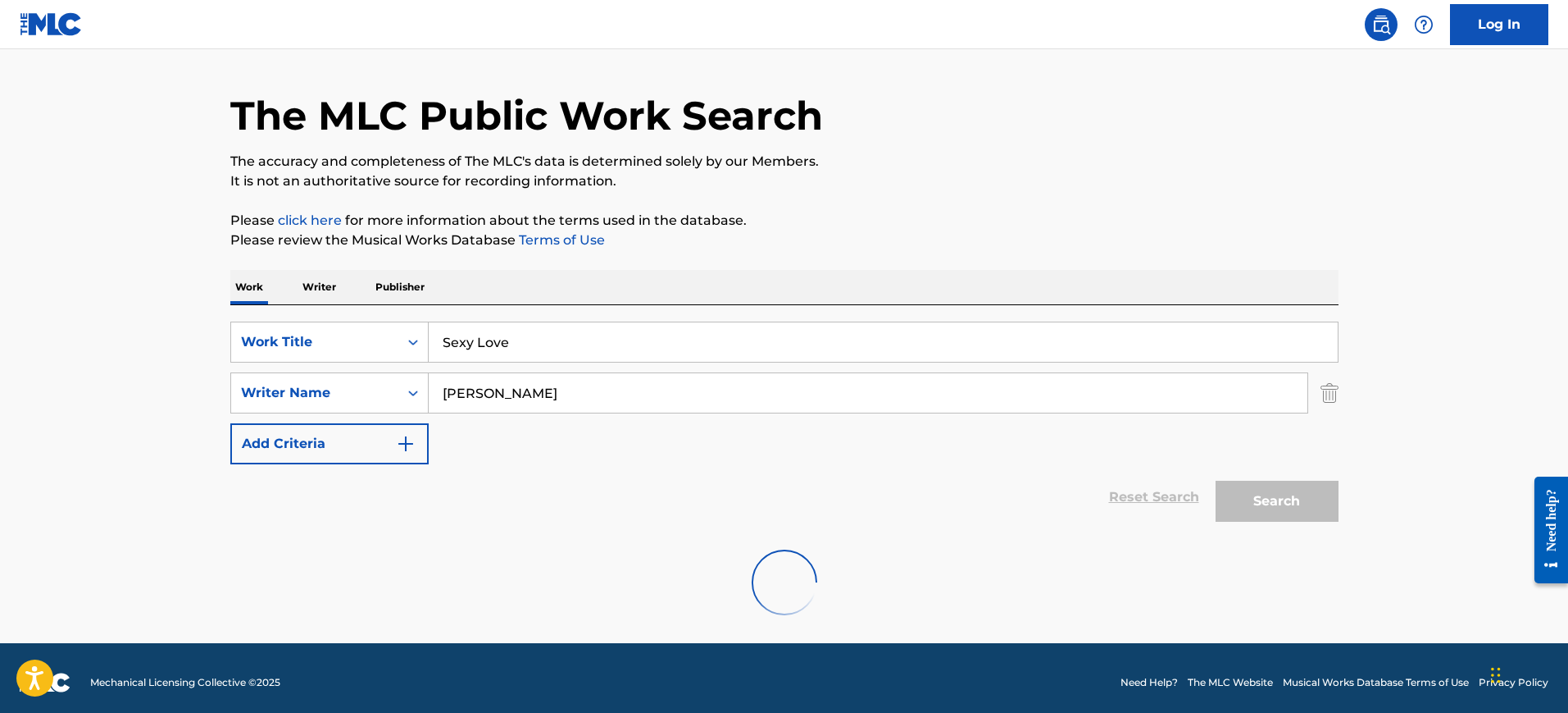
click at [1098, 154] on p "The accuracy and completeness of The MLC's data is determined solely by our Mem…" at bounding box center [784, 162] width 1108 height 20
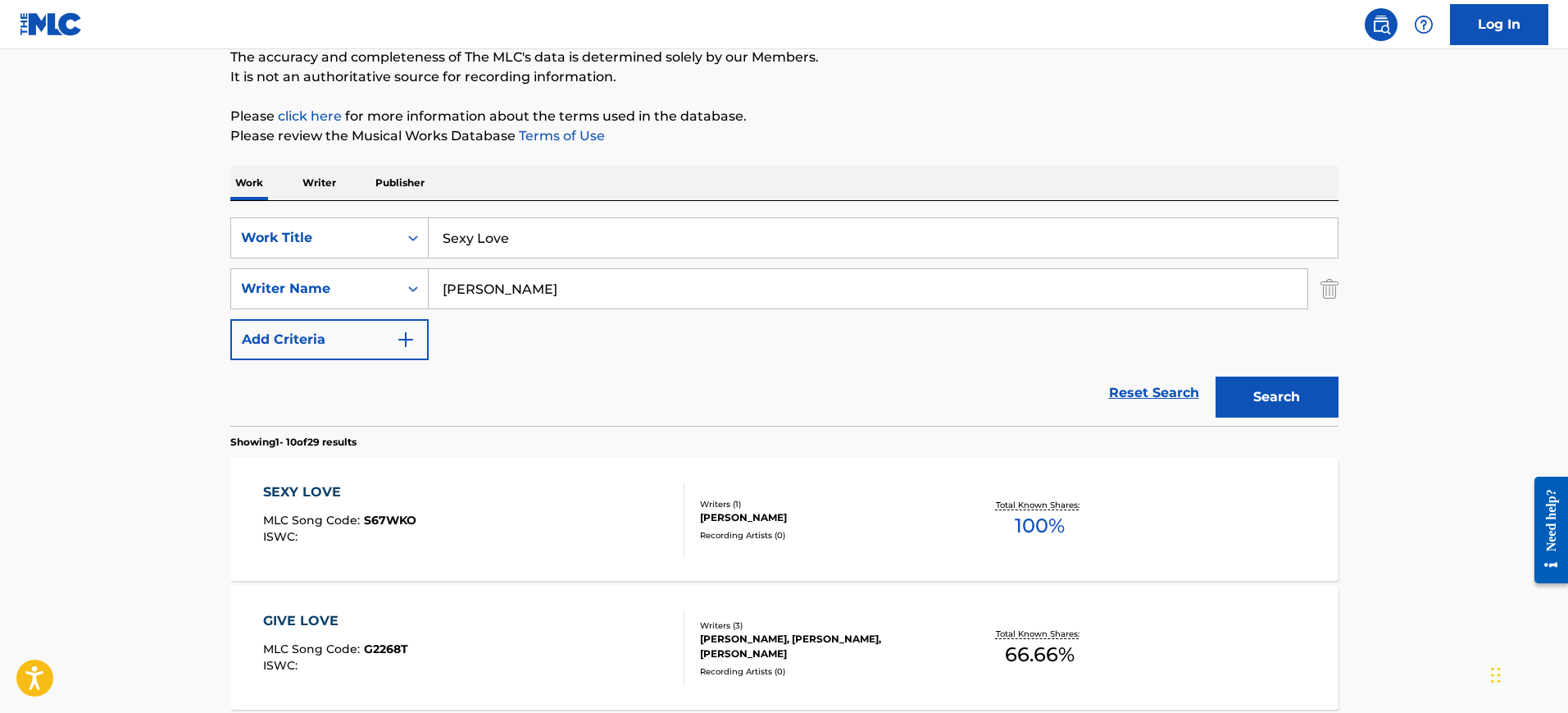
scroll to position [360, 0]
